Goal: Find specific page/section: Find specific page/section

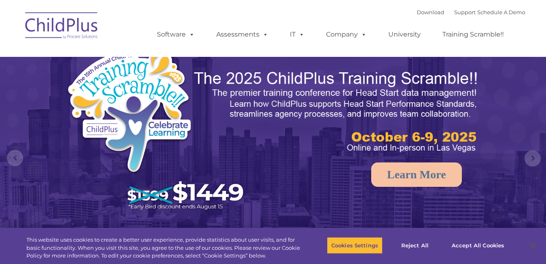
select select "MEDIUM"
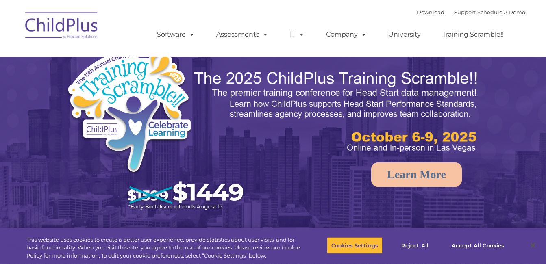
select select "MEDIUM"
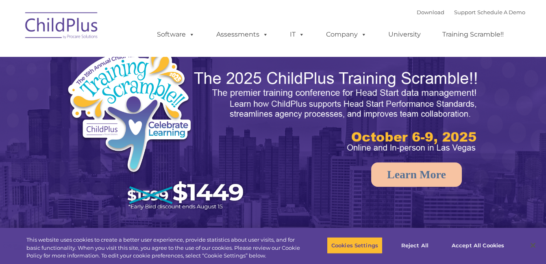
select select "MEDIUM"
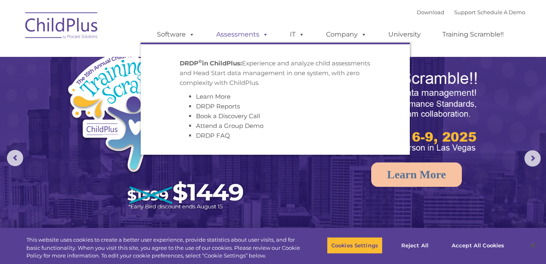
click at [244, 33] on link "Assessments" at bounding box center [242, 34] width 68 height 16
